Goal: Task Accomplishment & Management: Manage account settings

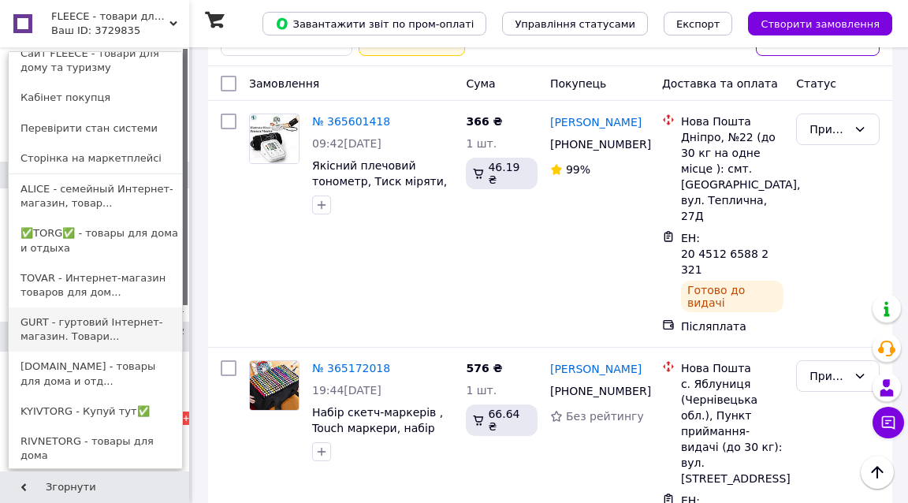
scroll to position [15, 0]
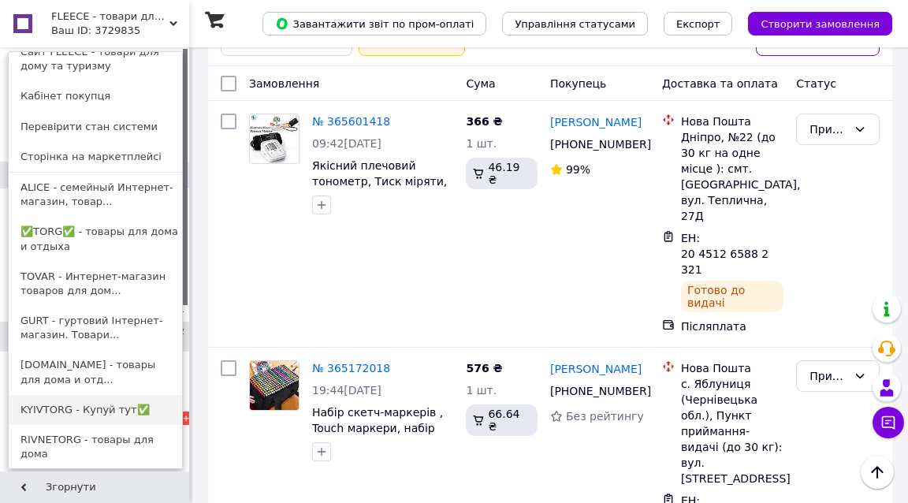
click at [54, 411] on link "KYIVTORG - Купуй тут✅" at bounding box center [95, 410] width 173 height 30
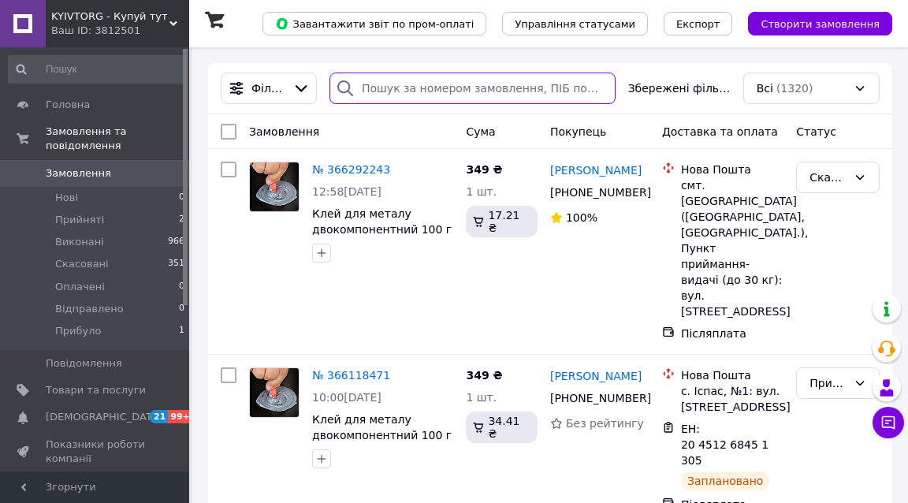
click at [435, 88] on input "search" at bounding box center [473, 89] width 286 height 32
paste input "365802723"
type input "365802723"
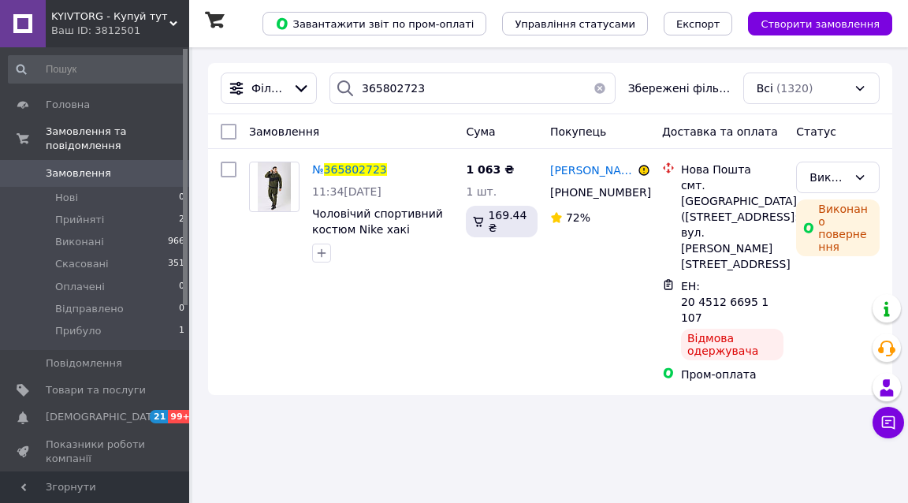
click at [110, 13] on span "KYIVTORG - Купуй тут" at bounding box center [110, 16] width 118 height 14
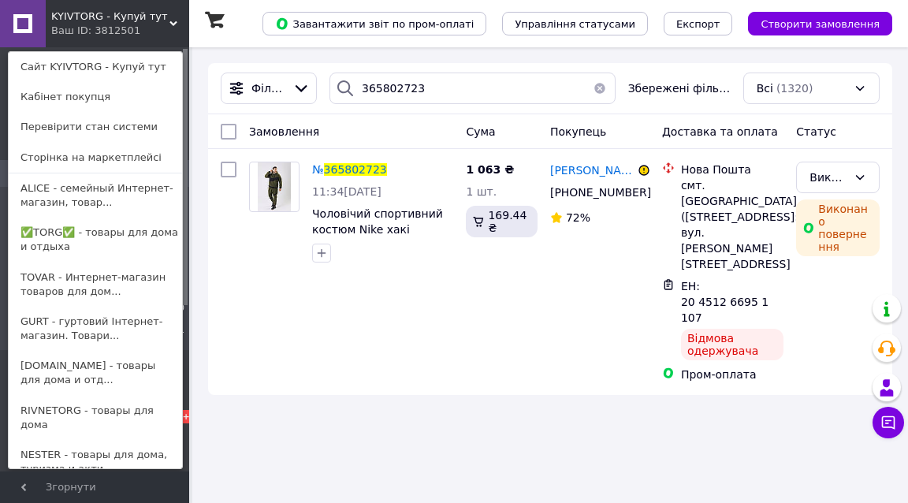
click at [98, 17] on span "KYIVTORG - Купуй тут" at bounding box center [110, 16] width 118 height 14
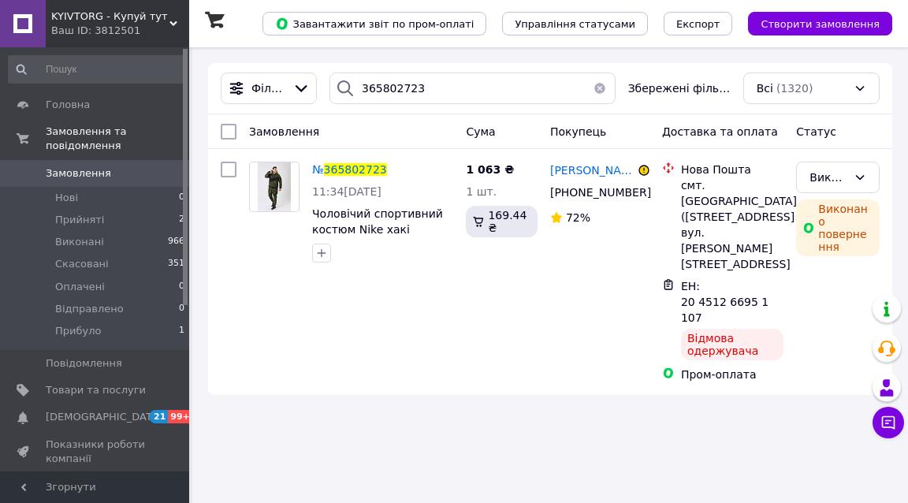
click at [98, 17] on span "KYIVTORG - Купуй тут" at bounding box center [110, 16] width 118 height 14
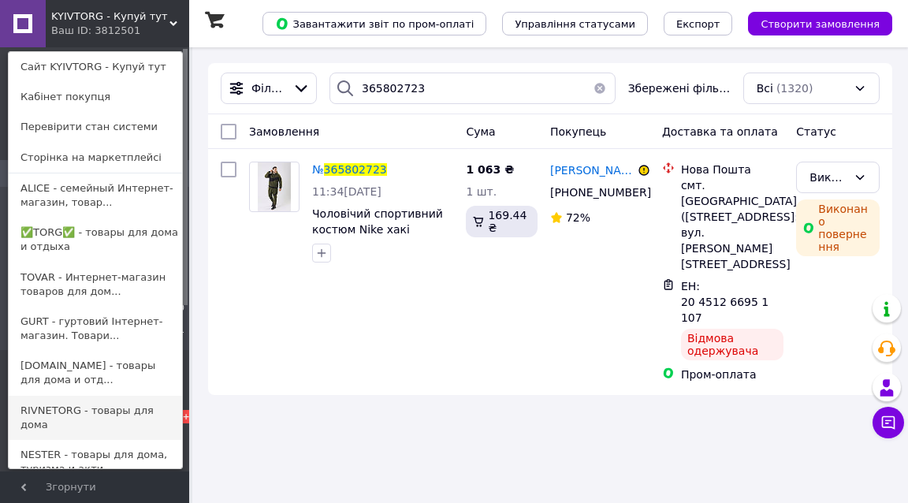
click at [61, 412] on link "RIVNETORG - товары для дома" at bounding box center [95, 418] width 173 height 44
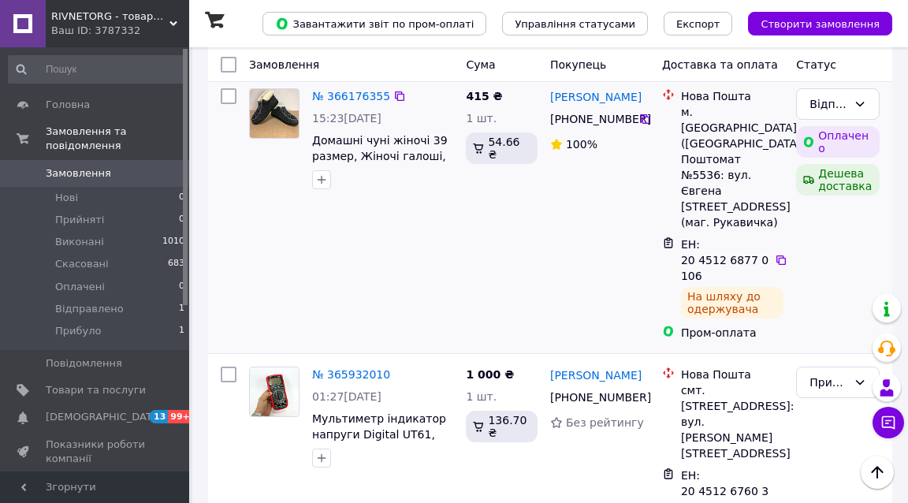
scroll to position [222, 0]
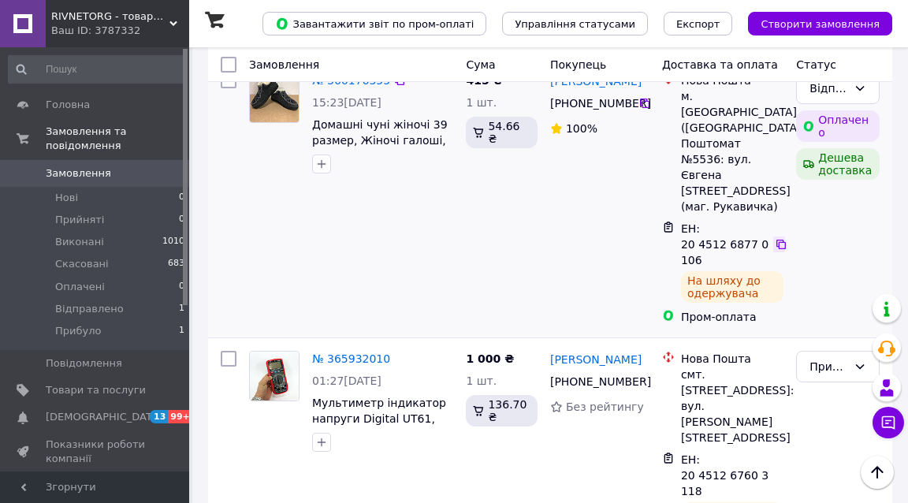
click at [779, 240] on icon at bounding box center [781, 244] width 9 height 9
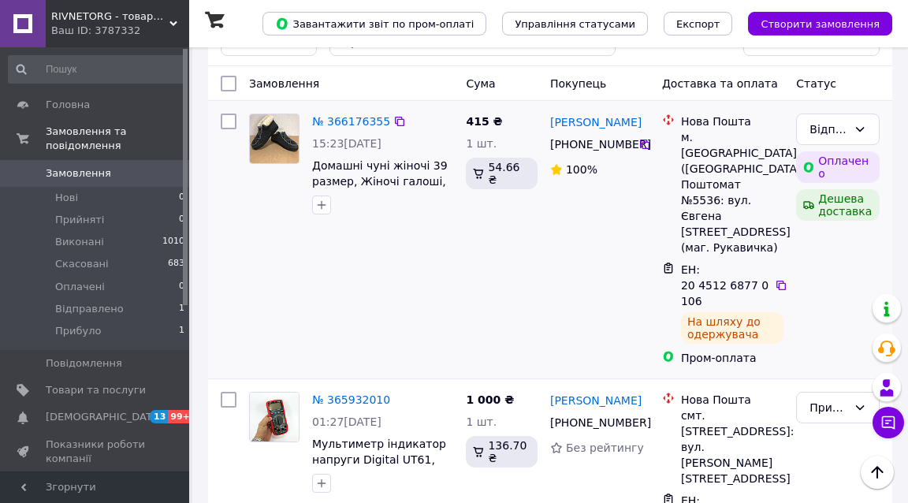
scroll to position [206, 0]
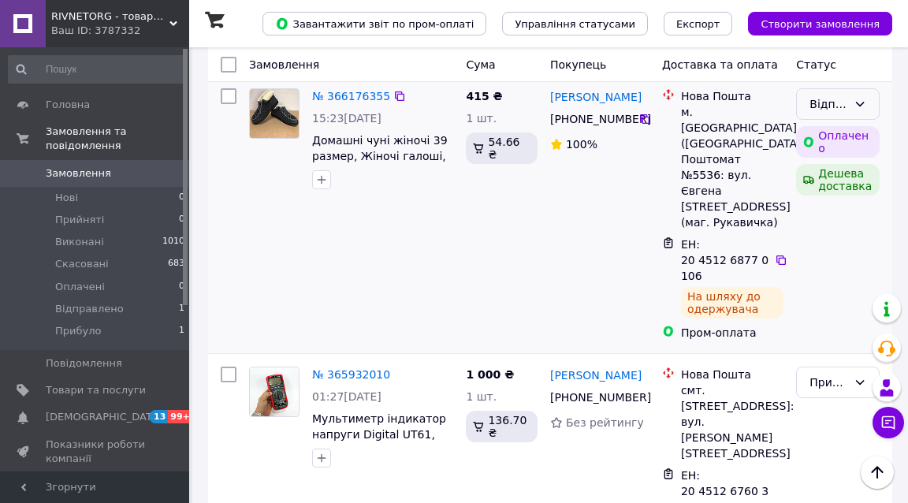
click at [848, 100] on div "Відправлено" at bounding box center [838, 104] width 84 height 32
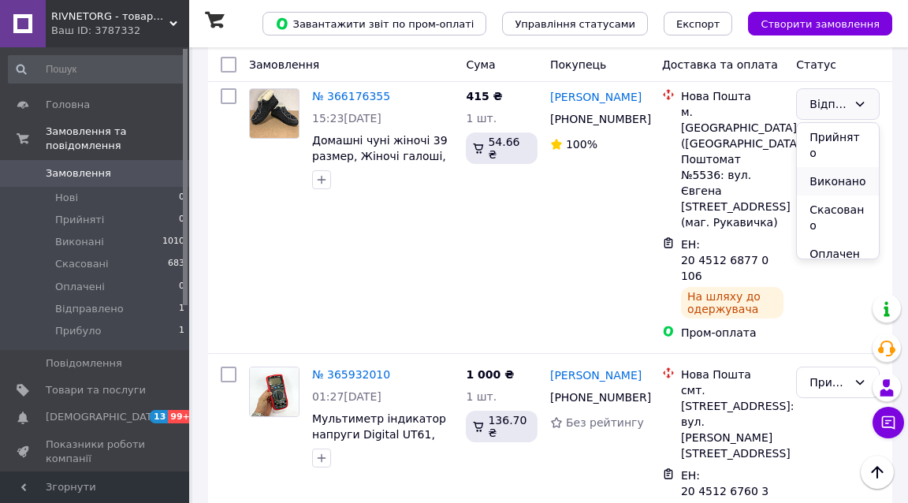
click at [848, 167] on li "Виконано" at bounding box center [838, 181] width 82 height 28
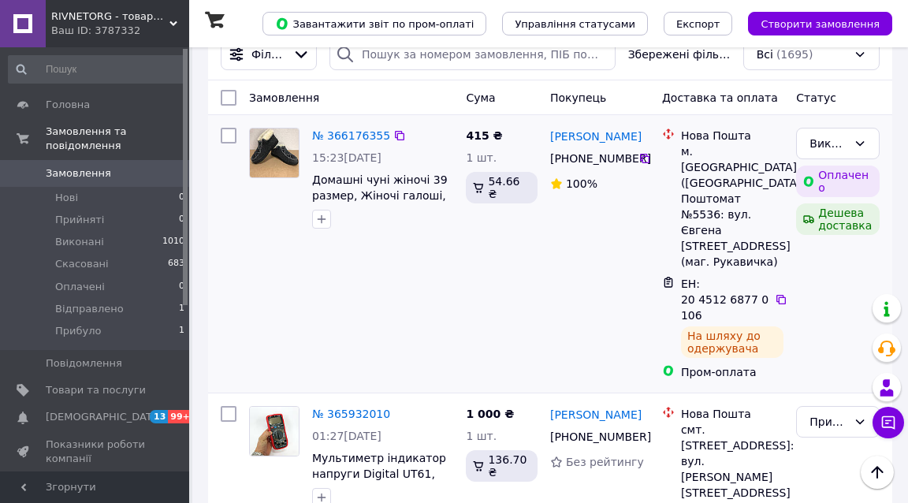
scroll to position [164, 0]
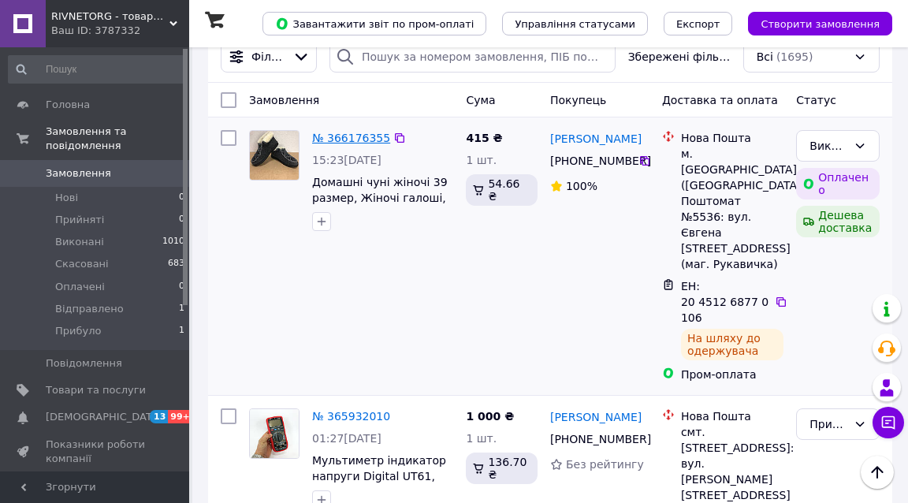
click at [344, 138] on link "№ 366176355" at bounding box center [351, 138] width 78 height 13
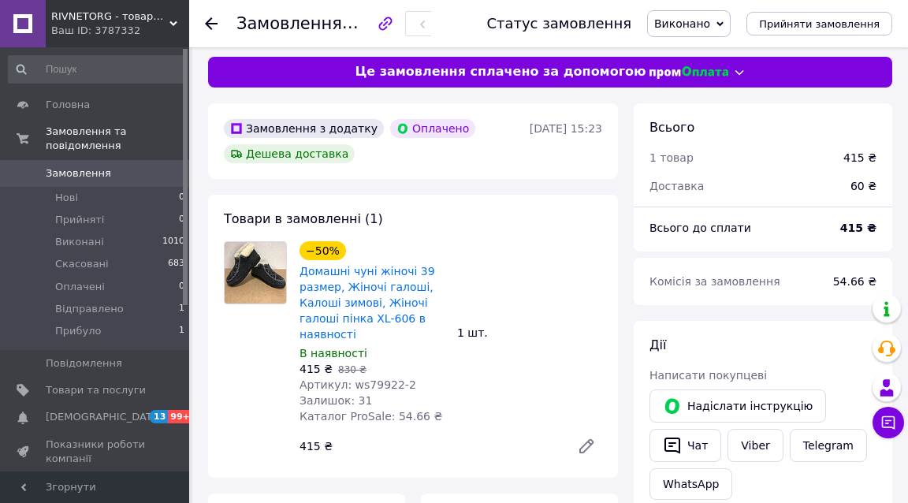
scroll to position [13, 0]
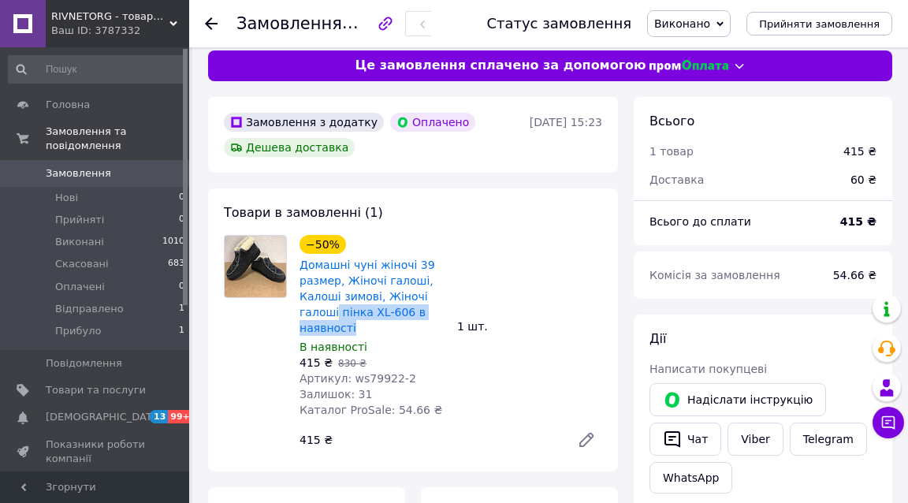
drag, startPoint x: 432, startPoint y: 309, endPoint x: 434, endPoint y: 287, distance: 22.2
click at [434, 287] on span "Домашні чуні жіночі 39 размер, Жіночі галоші, Калоші зимові, Жіночі галоші пінк…" at bounding box center [372, 296] width 145 height 79
click at [404, 250] on div "−50% Домашні чуні жіночі 39 размер, Жіночі галоші, Калоші зимові, Жіночі галоші…" at bounding box center [372, 285] width 148 height 104
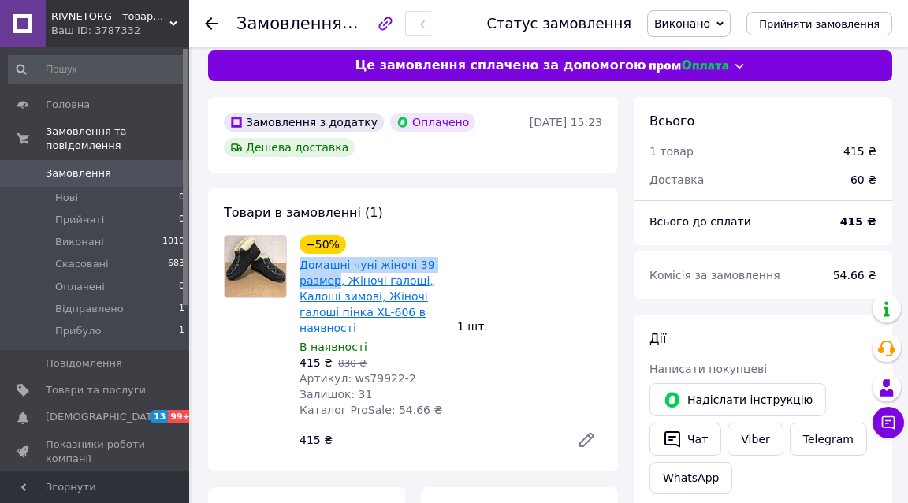
drag, startPoint x: 296, startPoint y: 263, endPoint x: 323, endPoint y: 273, distance: 28.4
click at [323, 273] on div "−50% Домашні чуні жіночі 39 размер, Жіночі галоші, Калоші зимові, Жіночі галоші…" at bounding box center [372, 326] width 158 height 189
copy link "Домашні чуні жіночі 39 размер"
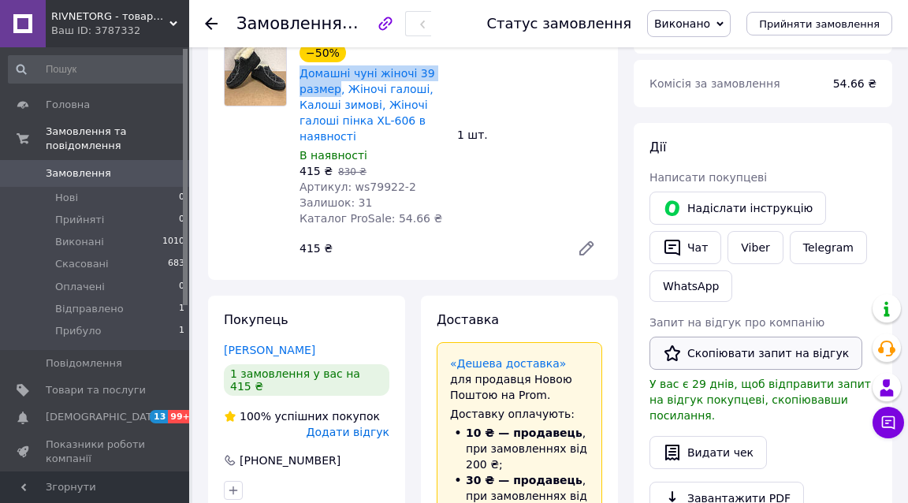
scroll to position [214, 0]
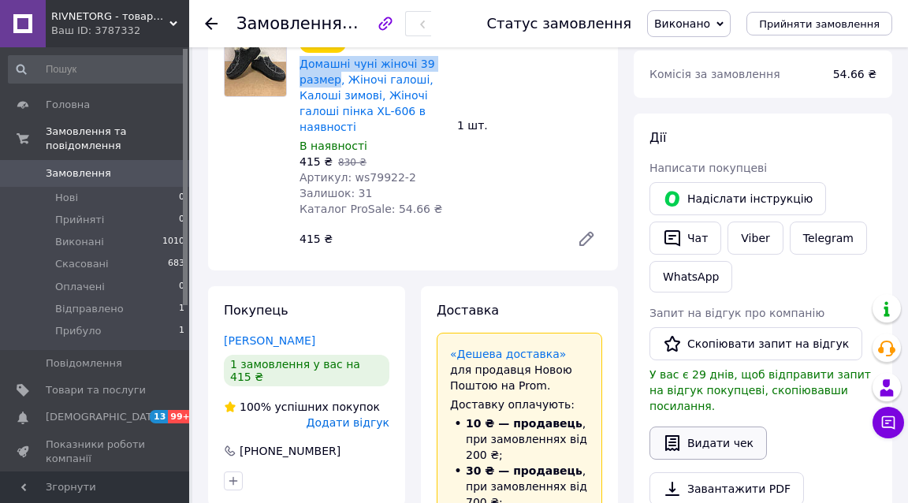
click at [691, 428] on button "Видати чек" at bounding box center [708, 443] width 117 height 33
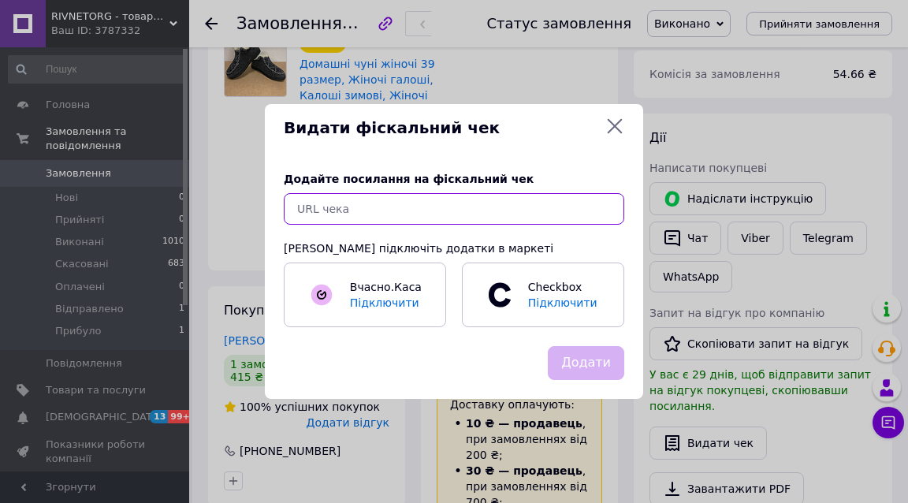
click at [393, 214] on input "text" at bounding box center [454, 209] width 341 height 32
paste input "https://kasa.vchasno.ua/check-viewer/W73c8mai-40"
type input "https://kasa.vchasno.ua/check-viewer/W73c8mai-40"
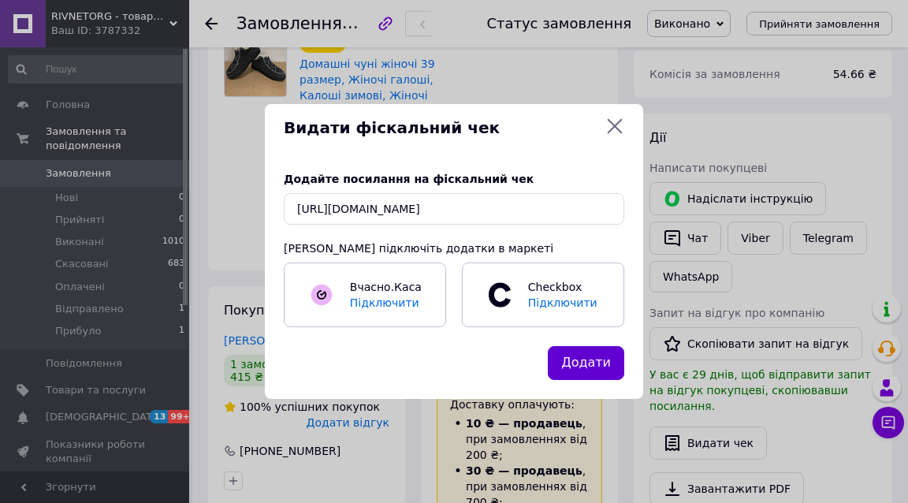
click at [594, 363] on button "Додати" at bounding box center [586, 363] width 76 height 34
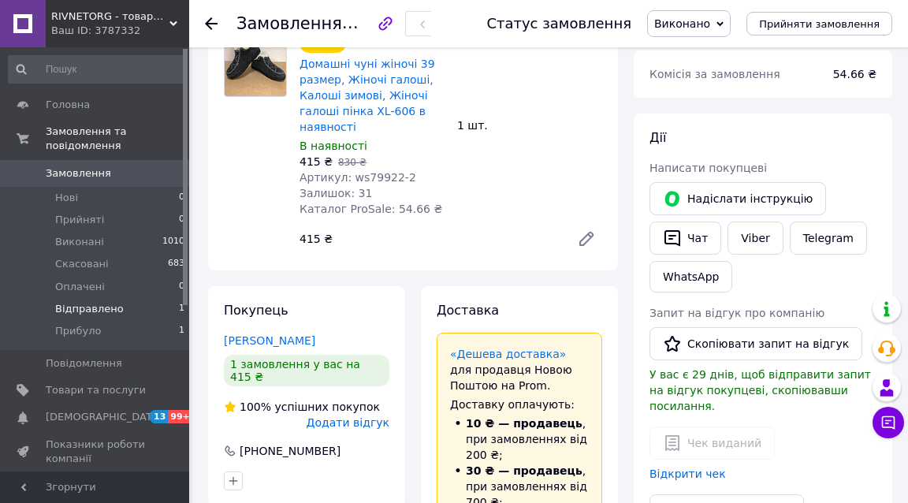
click at [120, 298] on li "Відправлено 1" at bounding box center [97, 309] width 194 height 22
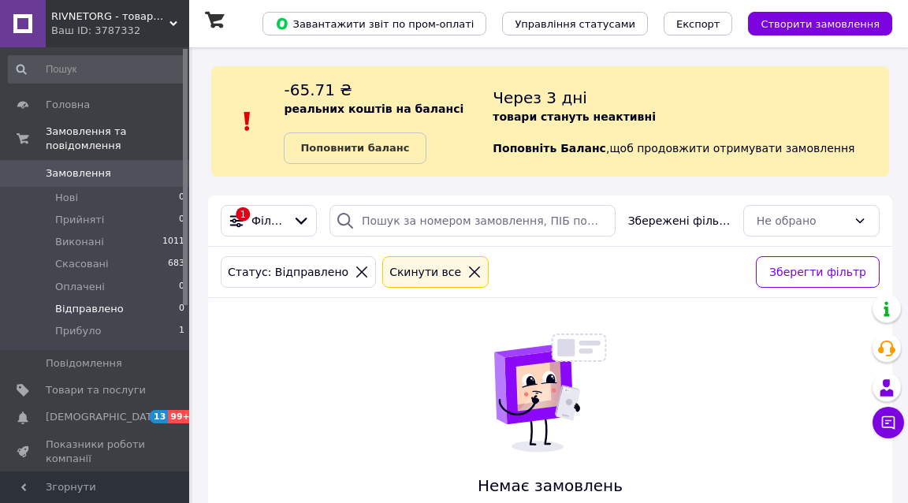
click at [468, 271] on icon at bounding box center [475, 272] width 14 height 14
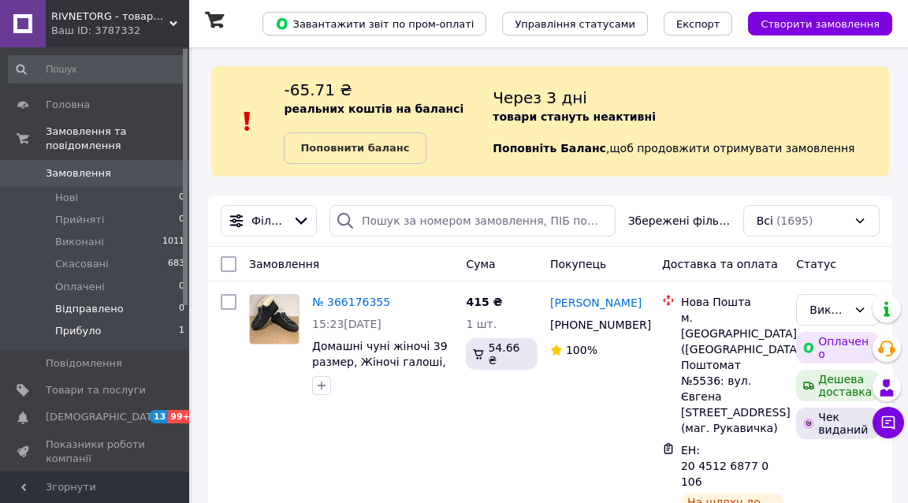
click at [126, 320] on li "Прибуло 1" at bounding box center [97, 335] width 194 height 30
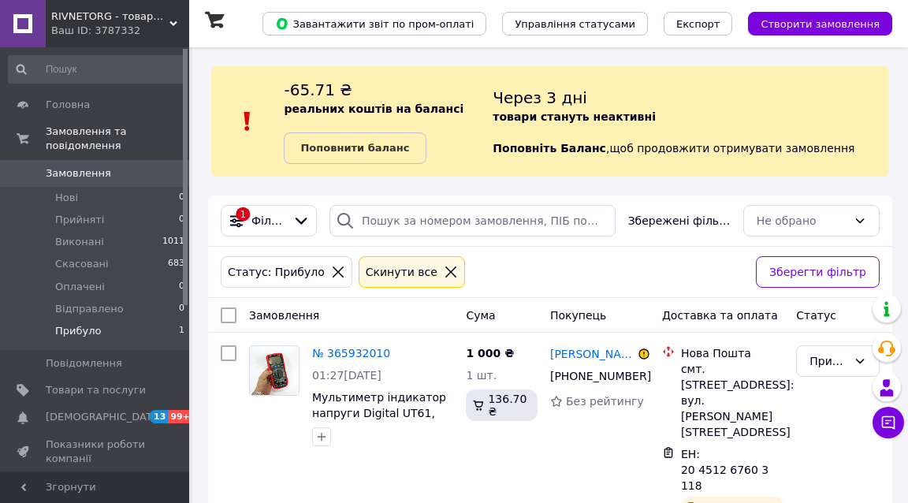
click at [81, 15] on span "RIVNETORG - товари для дому" at bounding box center [110, 16] width 118 height 14
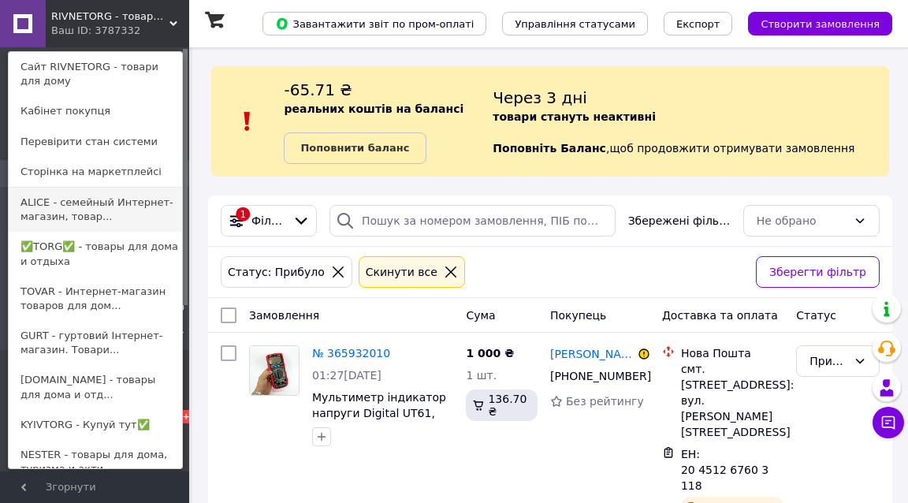
click at [69, 208] on link "ALICE - семейный Интернет-магазин, товар..." at bounding box center [95, 210] width 173 height 44
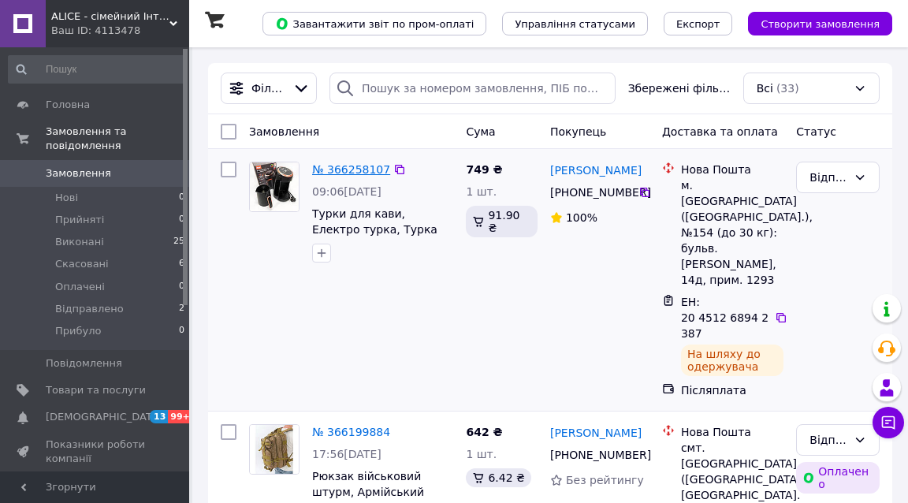
click at [346, 170] on link "№ 366258107" at bounding box center [351, 169] width 78 height 13
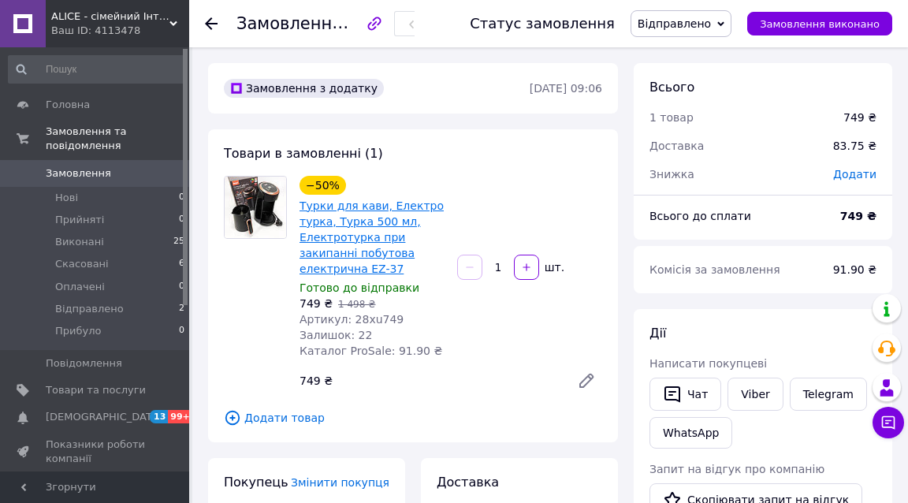
click at [345, 211] on link "Турки для кави, Електро турка, Турка 500 мл, Електротурка при закипанні побутов…" at bounding box center [372, 237] width 144 height 76
click at [204, 20] on div "Замовлення №366258107 Статус замовлення Відправлено Прийнято Виконано Скасовано…" at bounding box center [548, 23] width 719 height 47
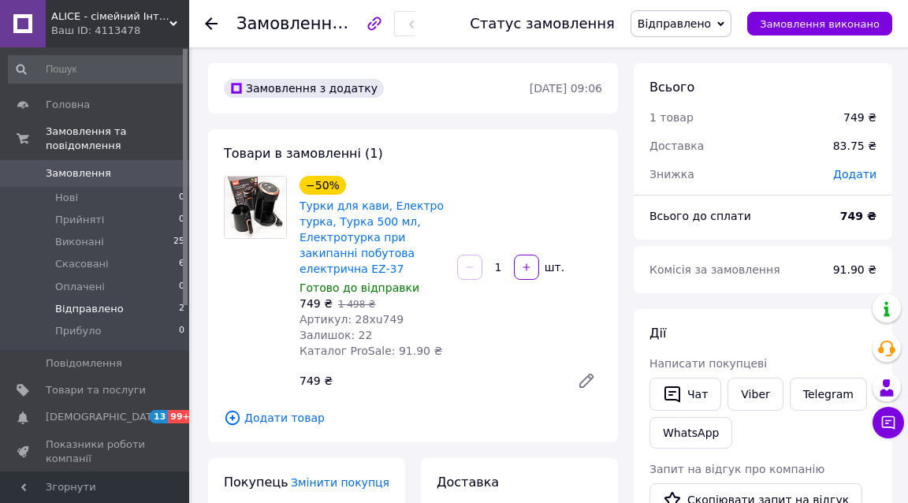
click at [132, 298] on li "Відправлено 2" at bounding box center [97, 309] width 194 height 22
